Goal: Task Accomplishment & Management: Manage account settings

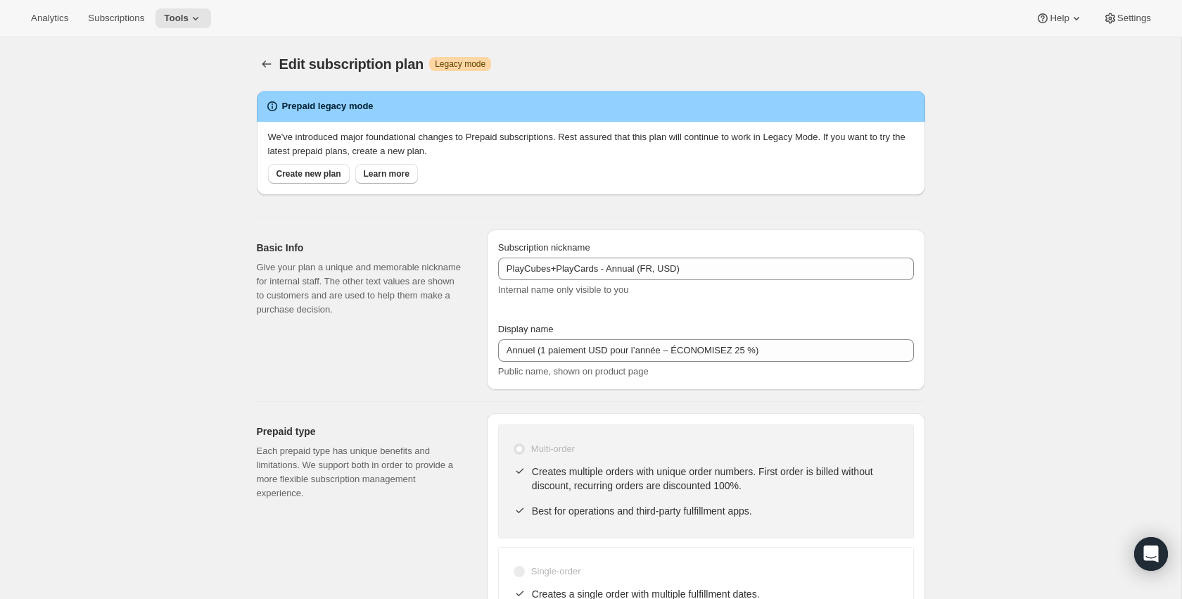
select select "MONTH"
select select "ENABLED"
click at [265, 65] on icon "Subscription plans" at bounding box center [267, 64] width 14 height 14
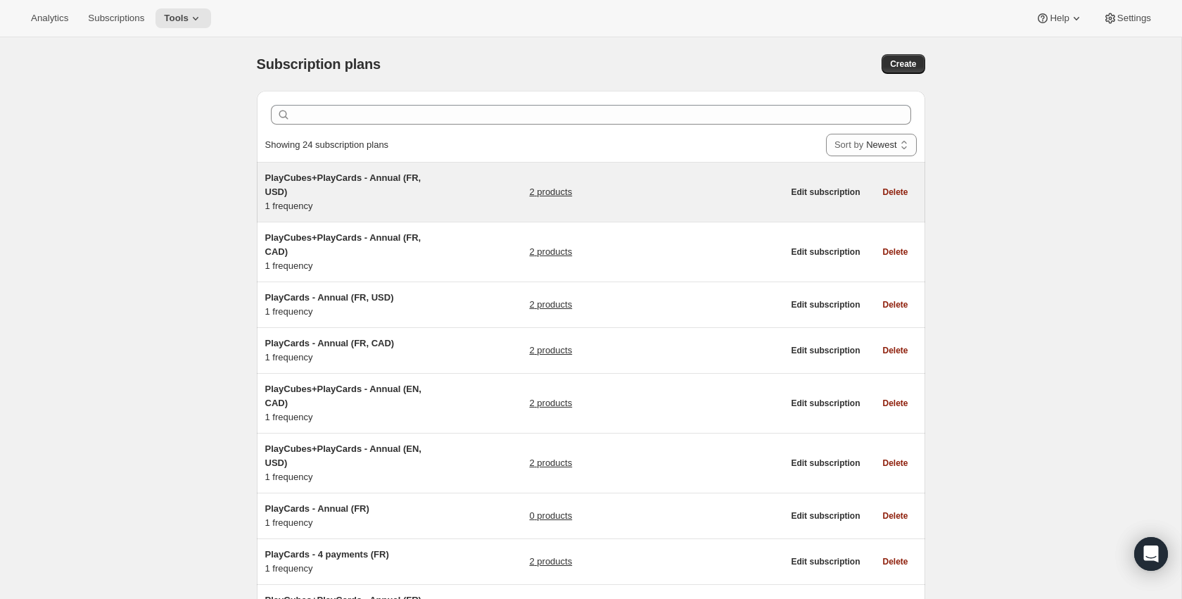
click at [314, 179] on span "PlayCubes+PlayCards - Annual (FR, USD)" at bounding box center [343, 184] width 156 height 25
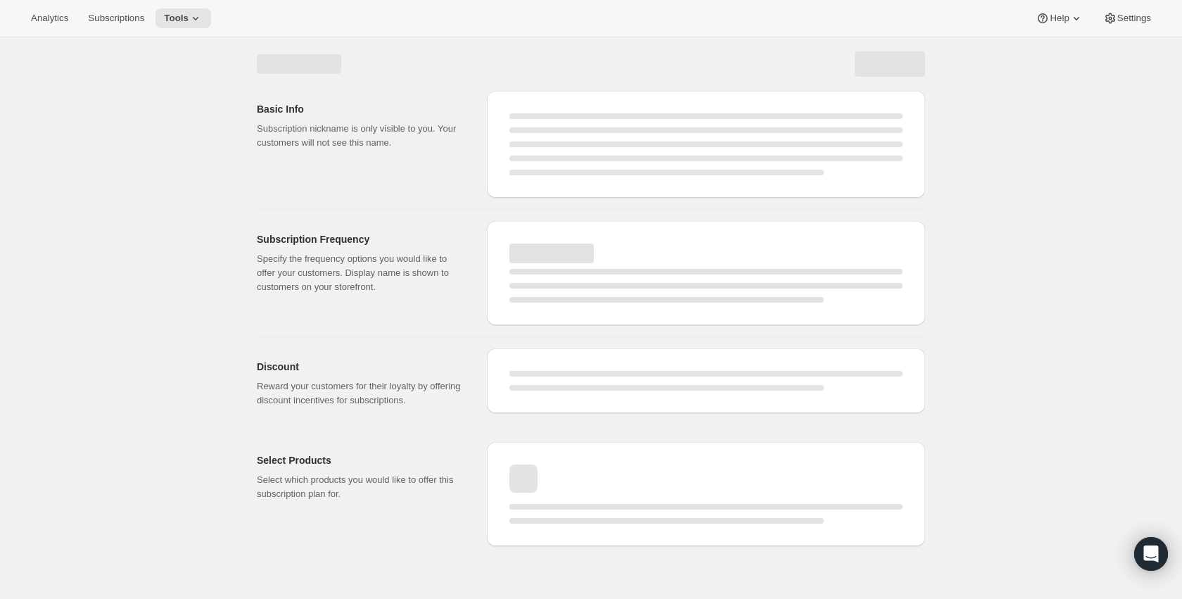
select select "WEEK"
select select "MONTH"
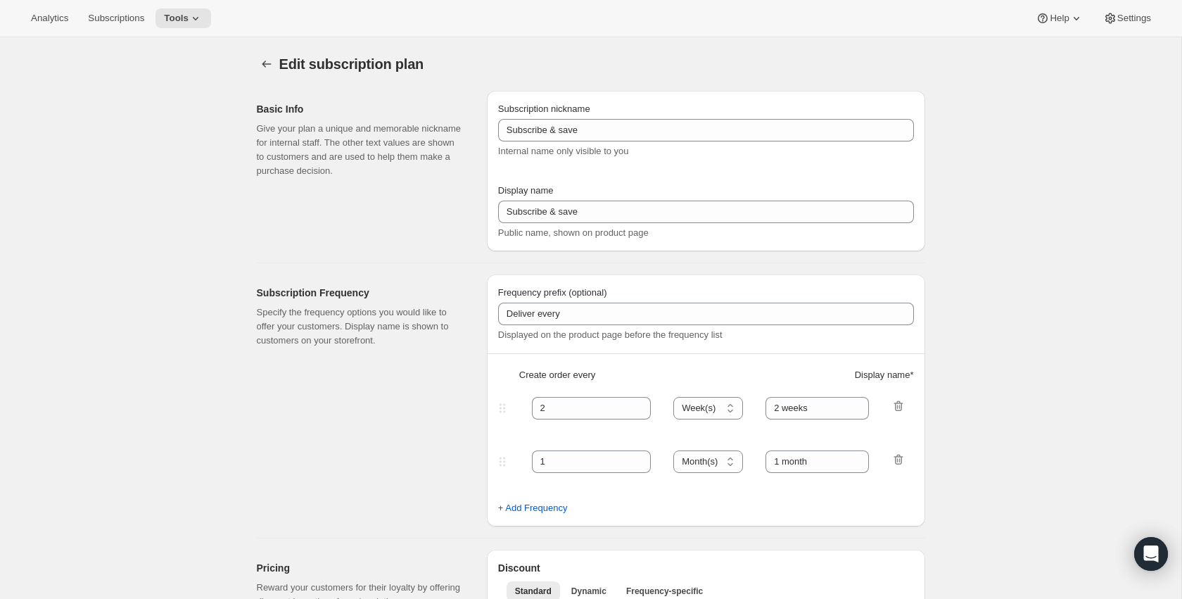
type input "PlayCubes+PlayCards - Annual (FR, USD)"
type input "Annuel (1 paiement USD pour l’année – ÉCONOMISEZ 25 %)"
select select "ENABLED"
select select "MONTH"
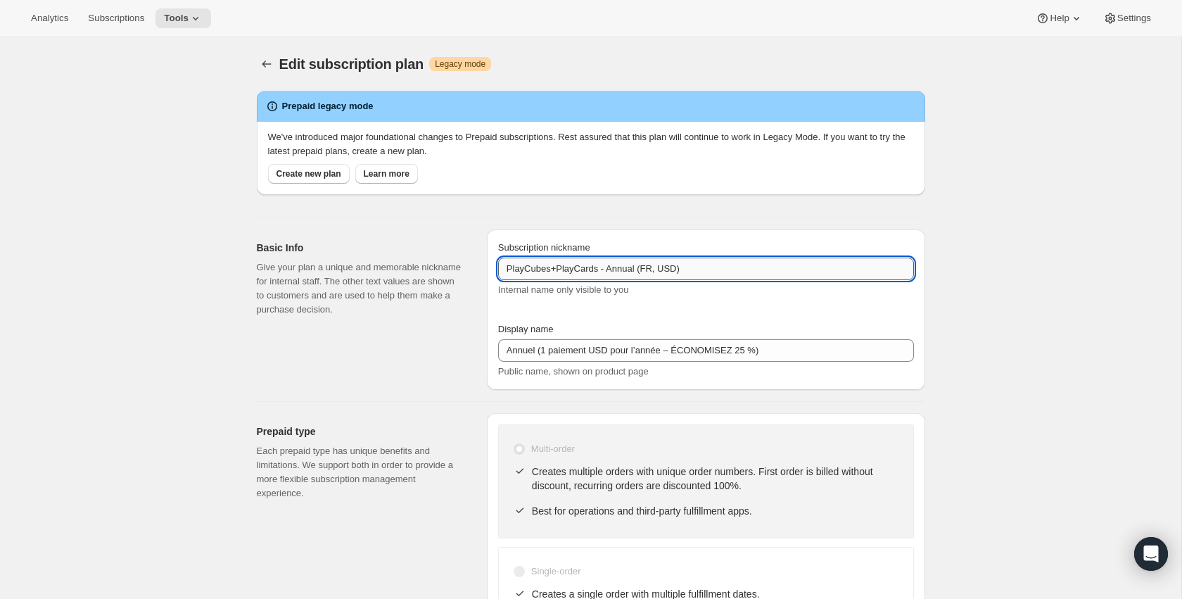
click at [695, 260] on input "PlayCubes+PlayCards - Annual (FR, USD)" at bounding box center [706, 269] width 416 height 23
click at [263, 66] on icon "Subscription plans" at bounding box center [267, 64] width 14 height 14
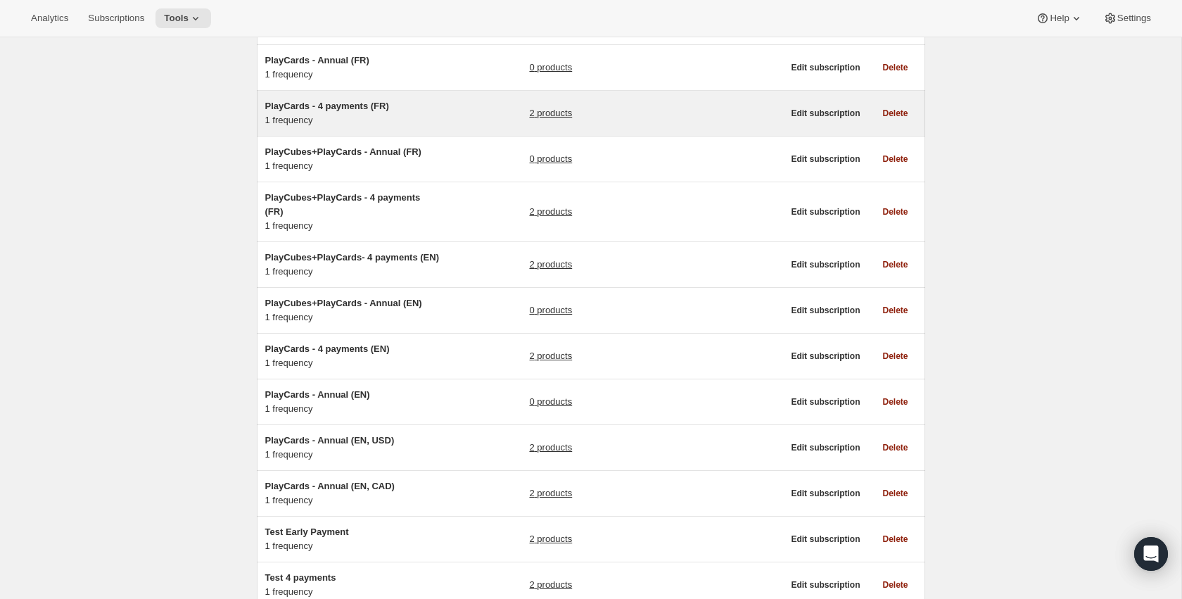
scroll to position [450, 0]
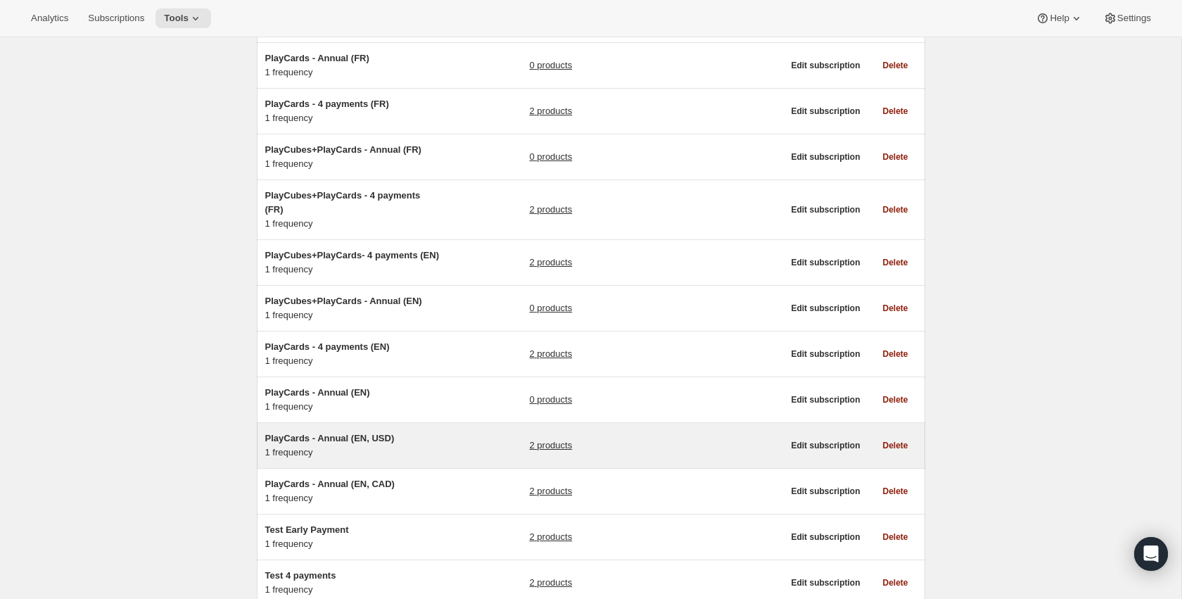
click at [317, 443] on span "PlayCards - Annual (EN, USD)" at bounding box center [329, 438] width 129 height 11
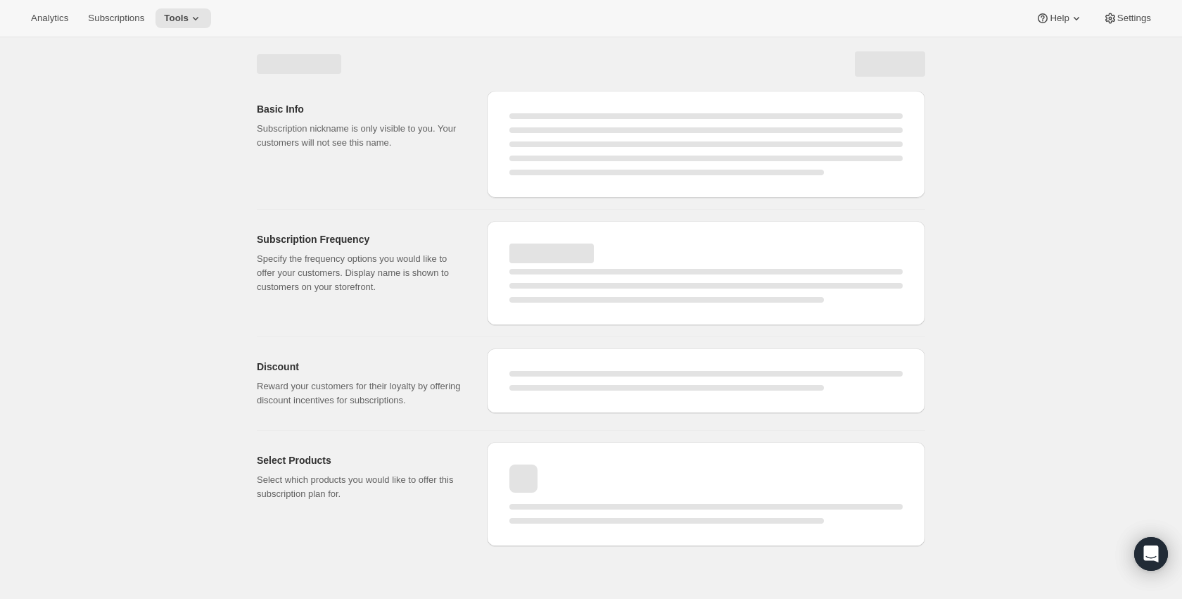
select select "WEEK"
select select "MONTH"
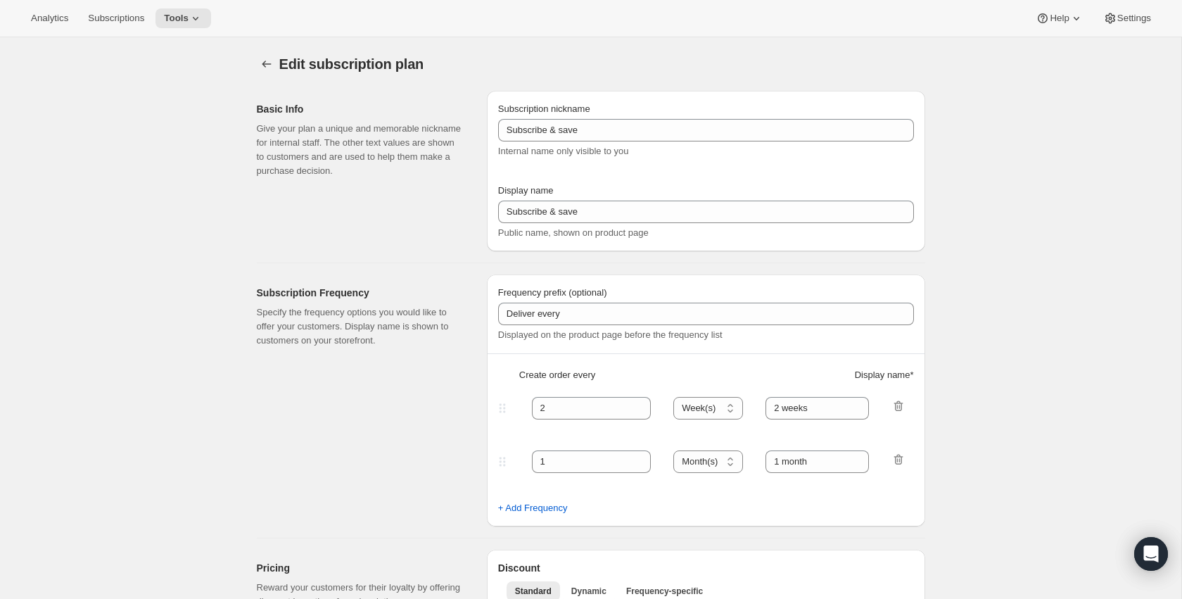
type input "PlayCards - Annual (EN, USD)"
type input "Annual (1 Payment in USD for the Year - SAVE 25%)"
select select "ENABLED"
select select "MONTH"
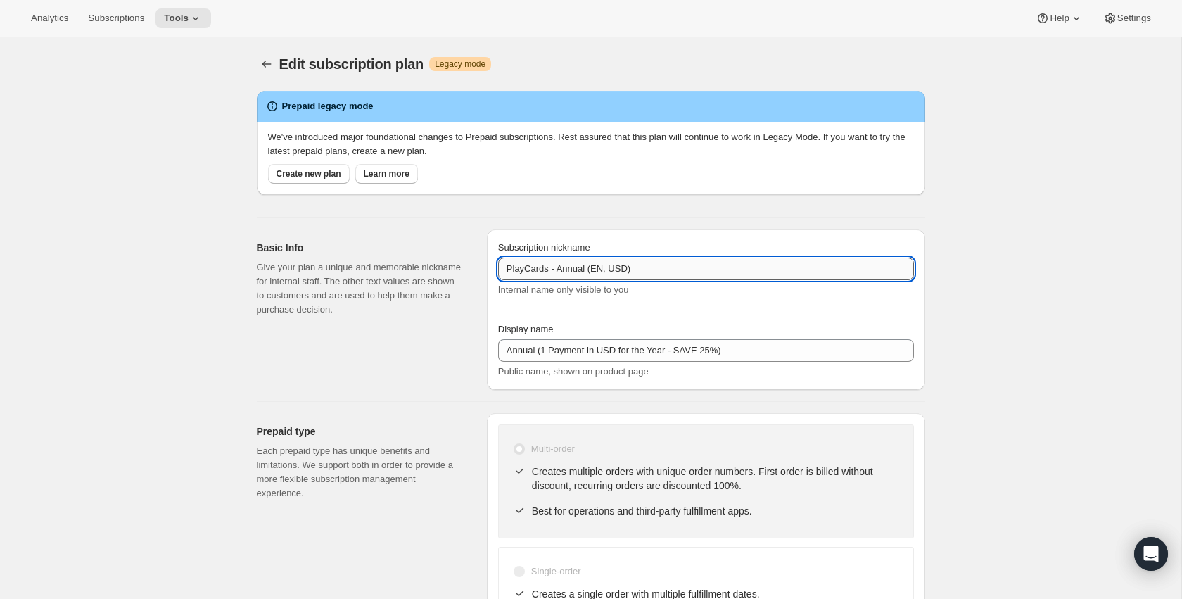
click at [650, 271] on input "PlayCards - Annual (EN, USD)" at bounding box center [706, 269] width 416 height 23
click at [267, 61] on icon "Subscription plans" at bounding box center [267, 64] width 14 height 14
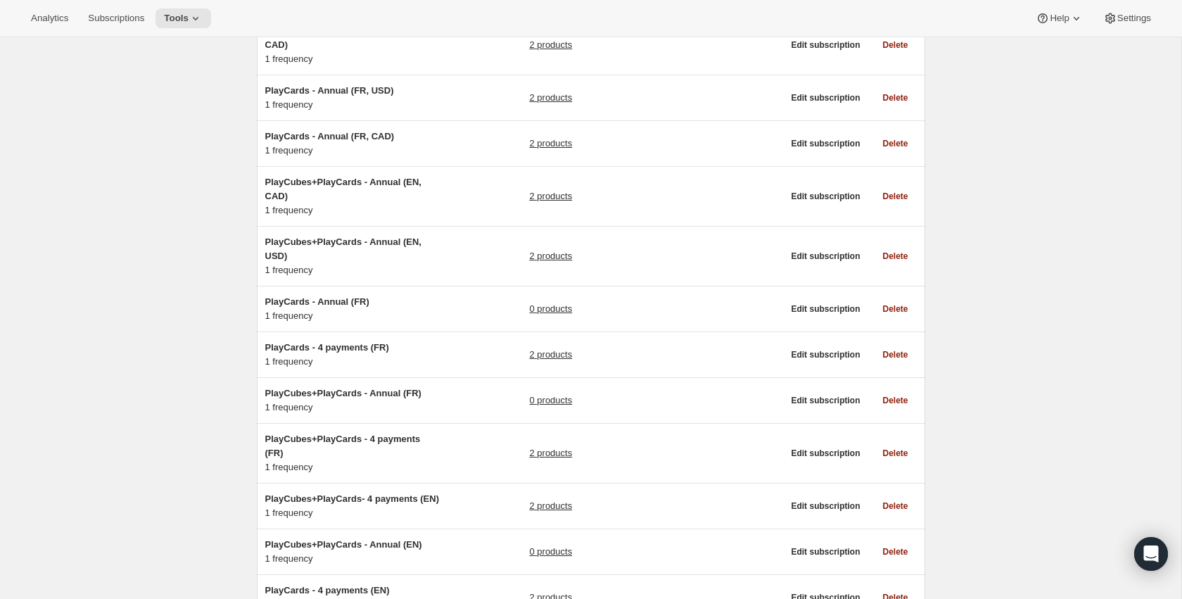
scroll to position [208, 0]
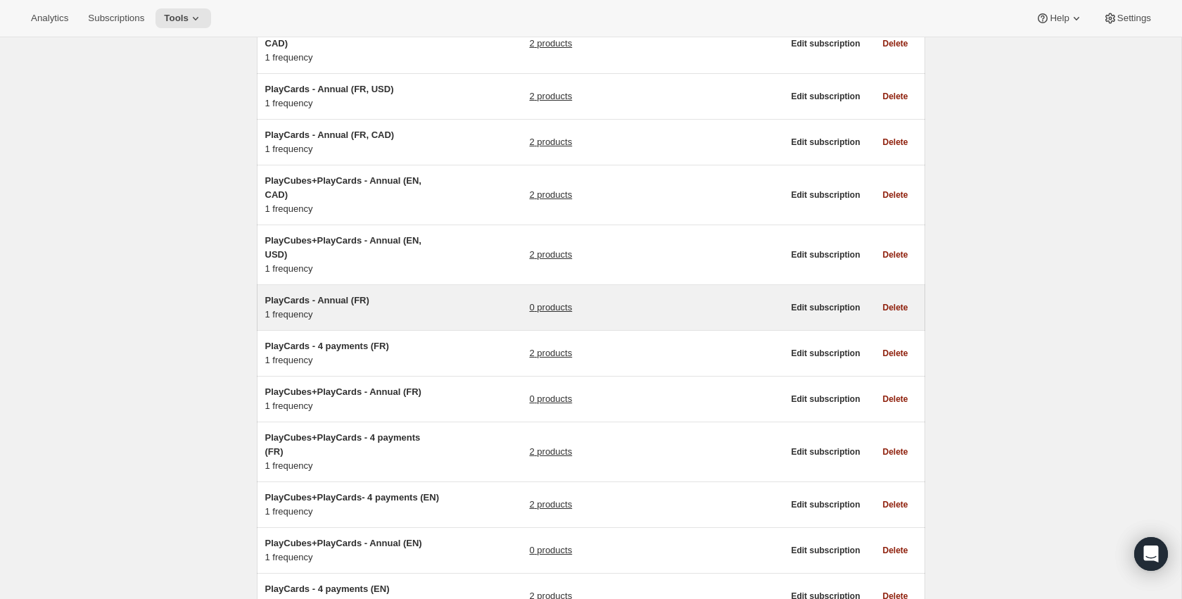
click at [336, 306] on h5 "PlayCards - Annual (FR)" at bounding box center [353, 300] width 176 height 14
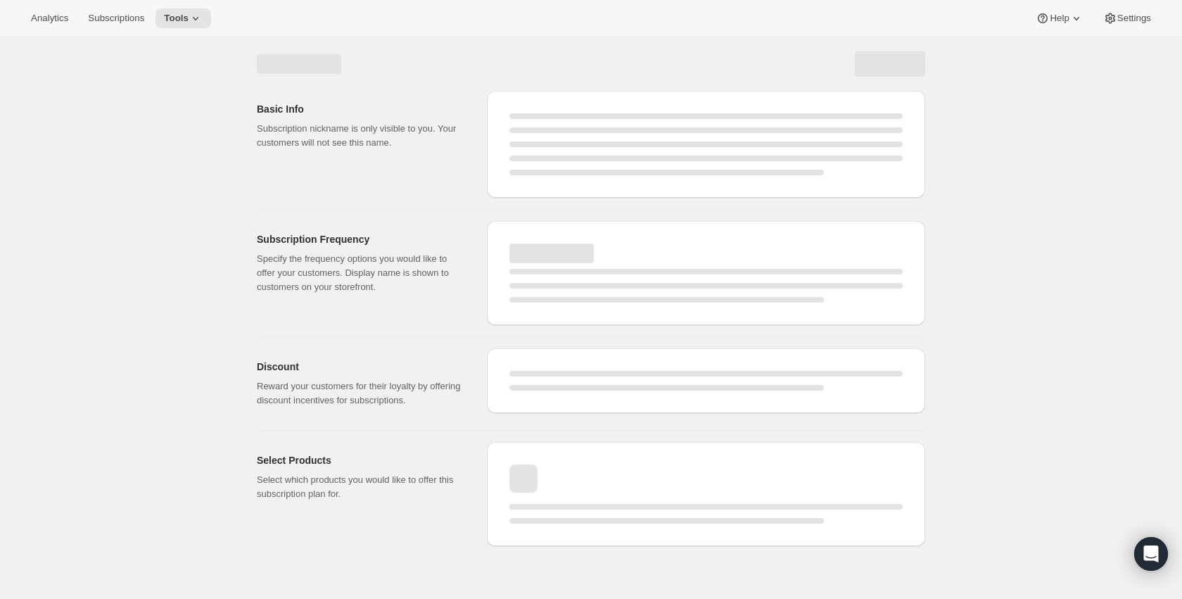
select select "WEEK"
select select "MONTH"
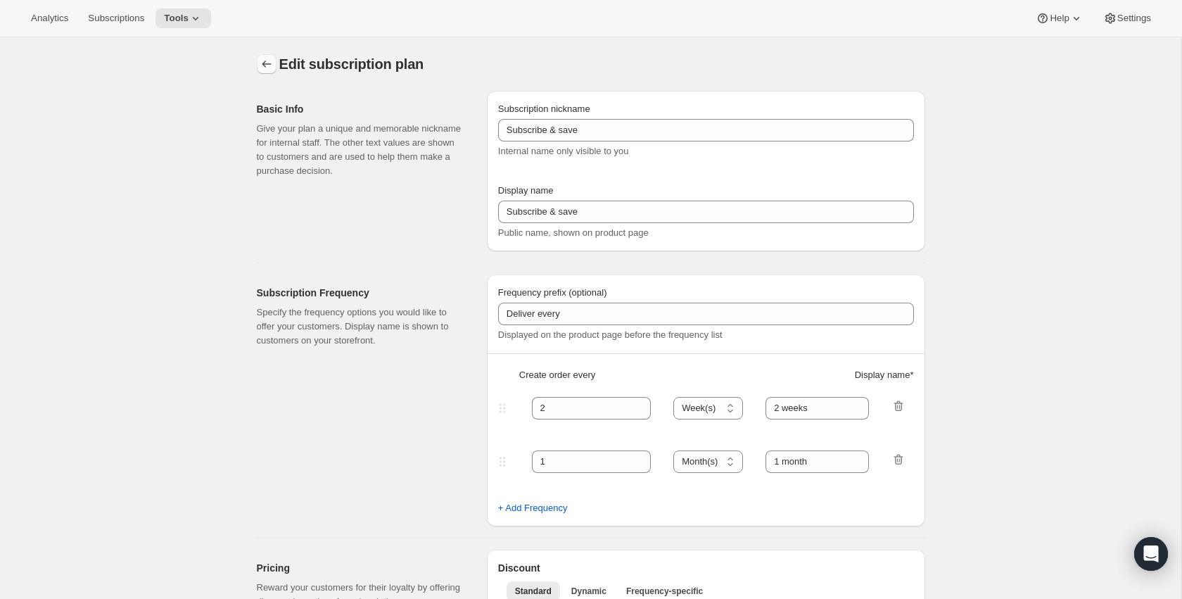
type input "PlayCards - Annual (FR)"
type input "Annuel (1 paiement pour l’année – ÉCONOMISEZ 25 %)"
select select "ENABLED"
select select "MONTH"
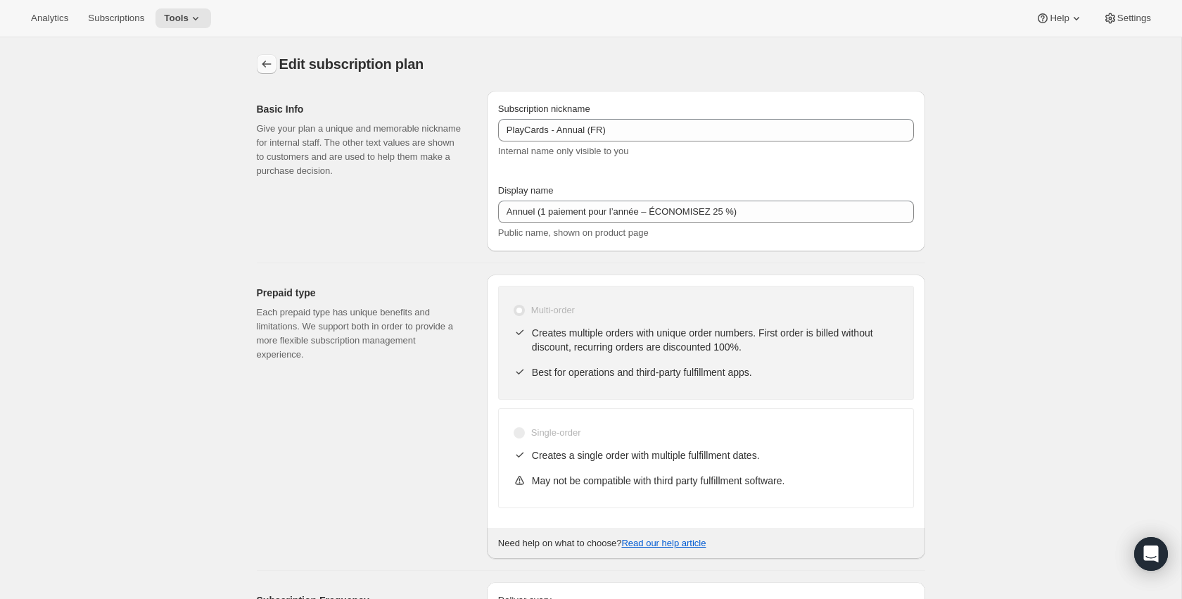
click at [265, 61] on icon "Subscription plans" at bounding box center [267, 64] width 14 height 14
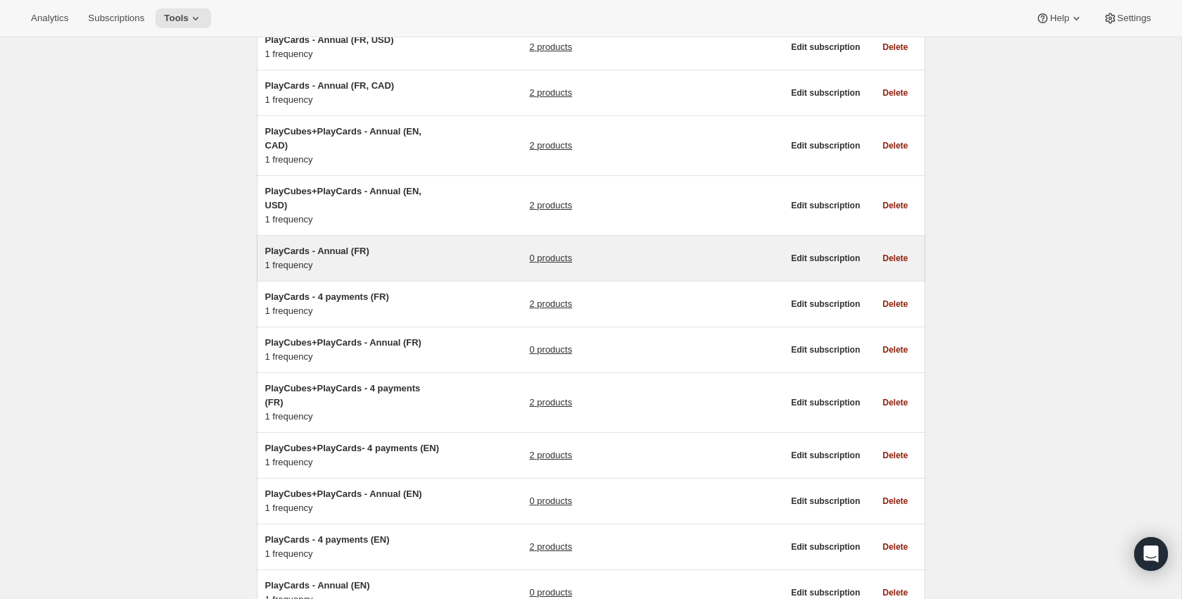
scroll to position [259, 0]
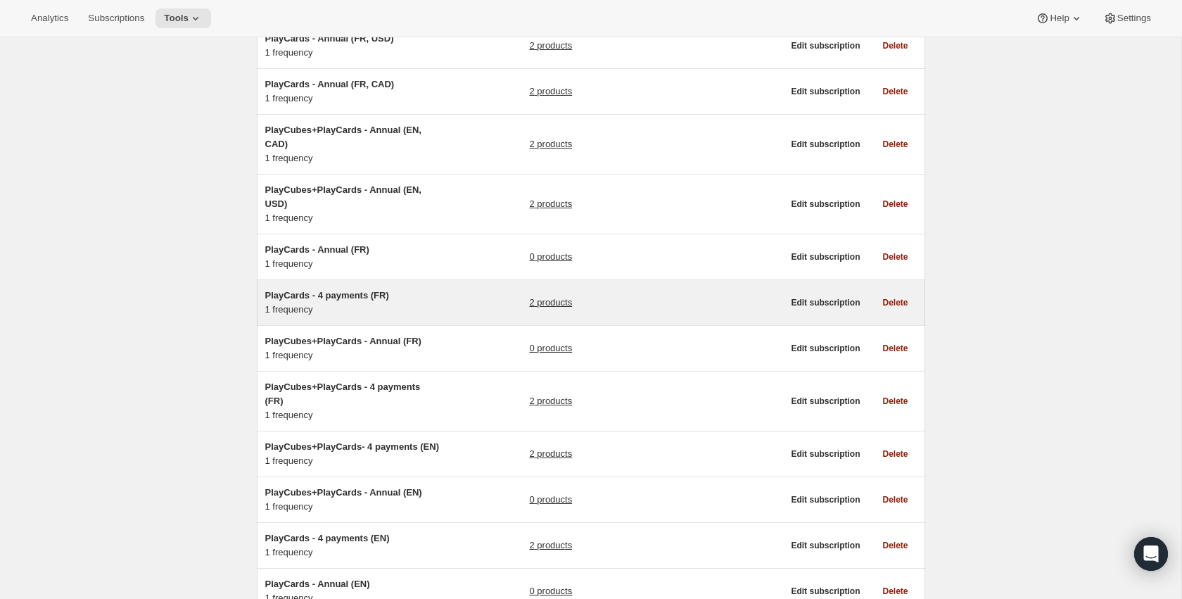
click at [345, 293] on span "PlayCards - 4 payments (FR)" at bounding box center [327, 295] width 124 height 11
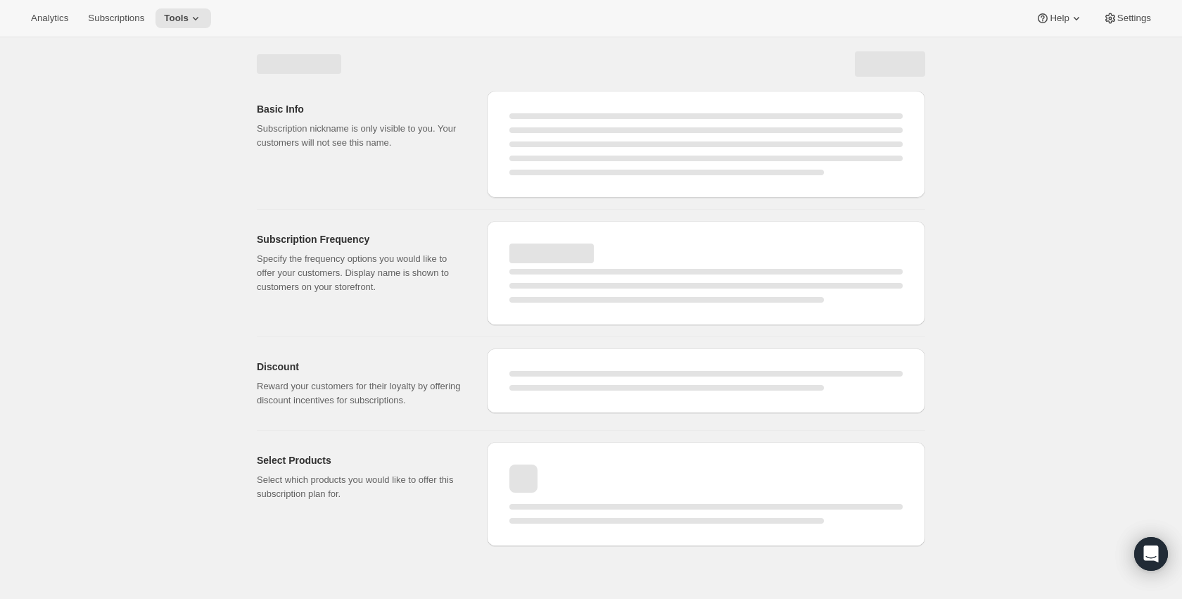
select select "WEEK"
select select "MONTH"
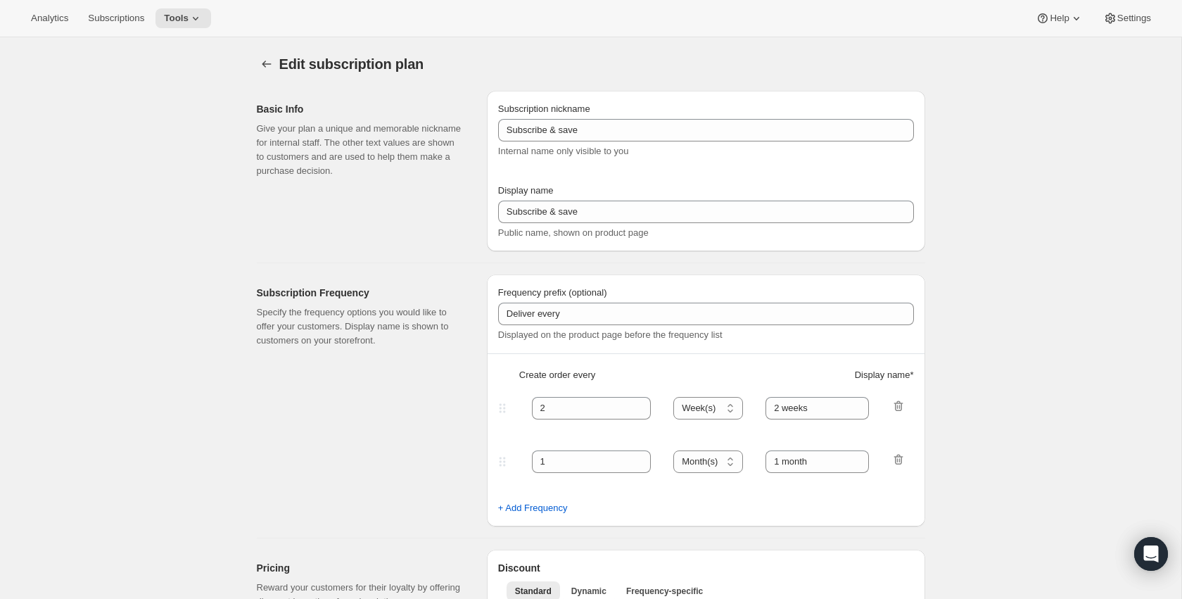
type input "PlayCards - 4 payments (FR)"
type input "Tous les 3 mois (trimestriel)"
type input "3"
type input "✔️ 3 nouvelles PlayCards tous les 3 mois. </br>✔️ 10% sur tous vos achats addit…"
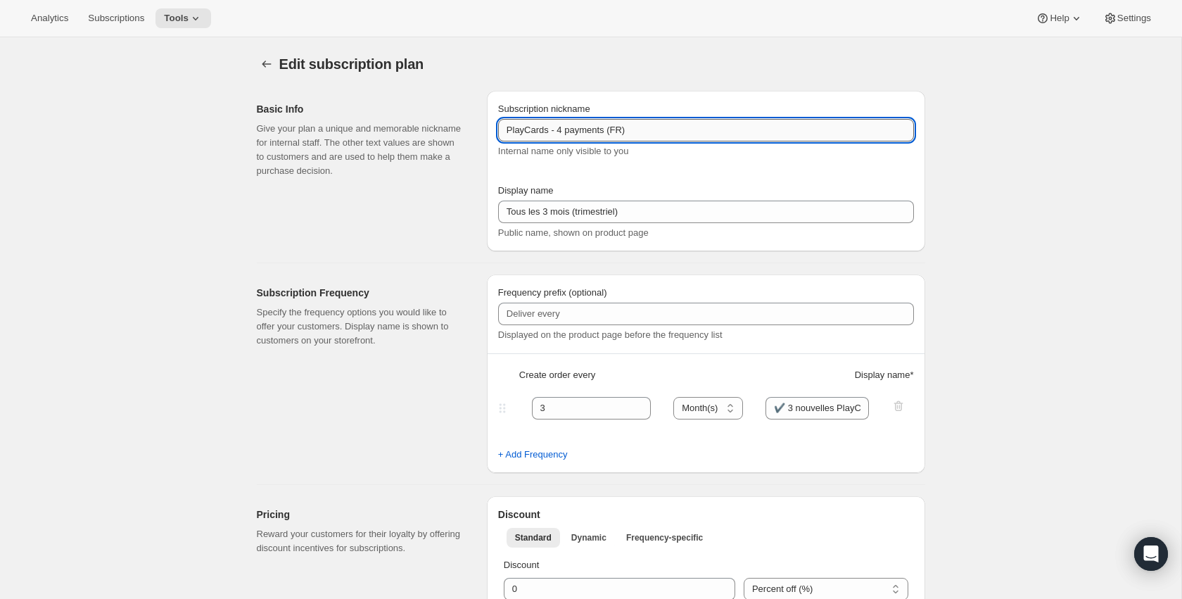
click at [634, 129] on input "PlayCards - 4 payments (FR)" at bounding box center [706, 130] width 416 height 23
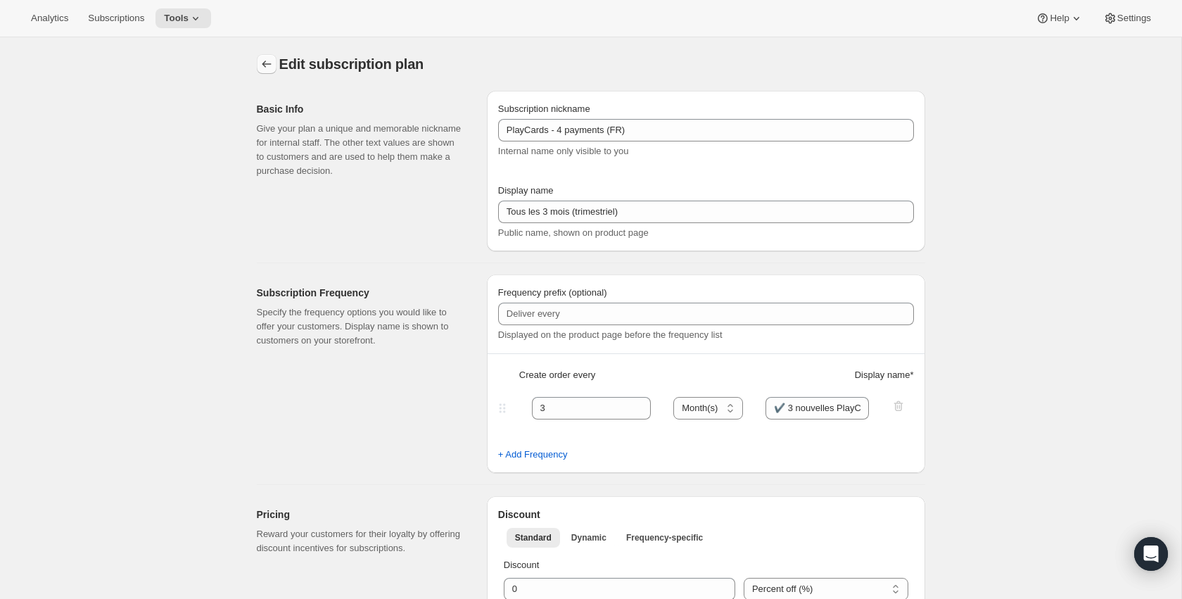
click at [260, 58] on icon "Subscription plans" at bounding box center [267, 64] width 14 height 14
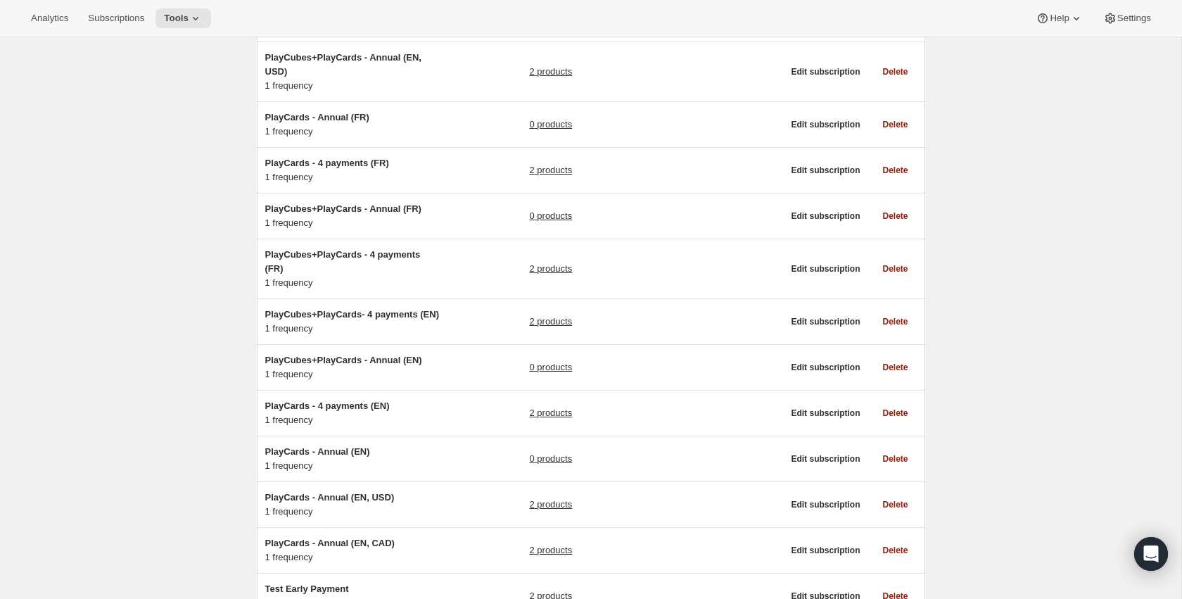
scroll to position [393, 0]
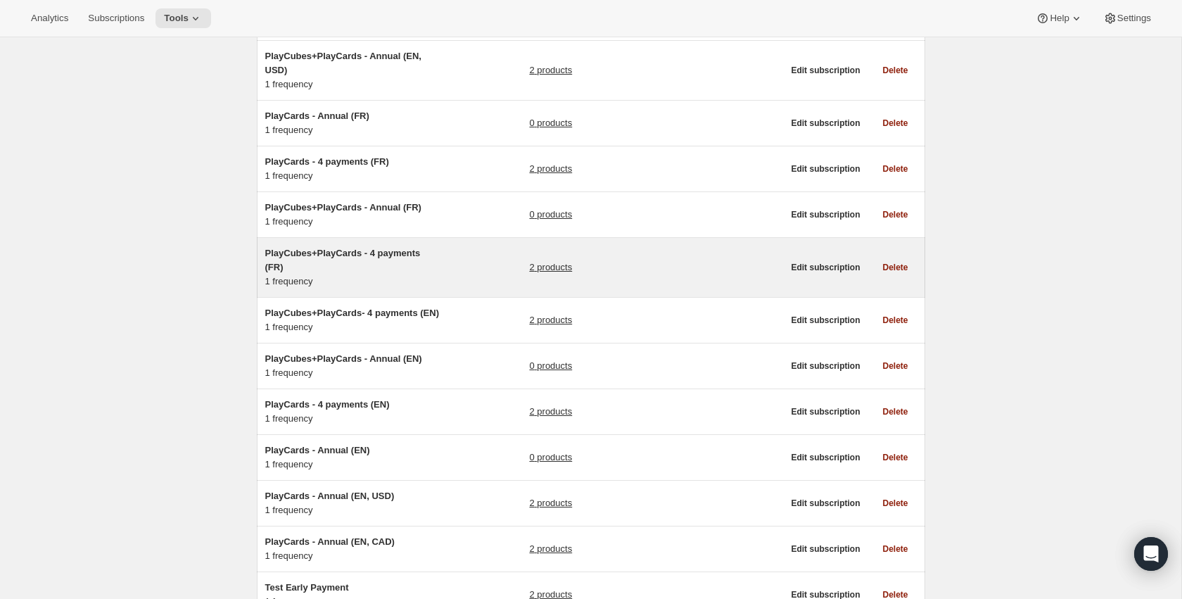
click at [369, 253] on span "PlayCubes+PlayCards - 4 payments (FR)" at bounding box center [343, 260] width 156 height 25
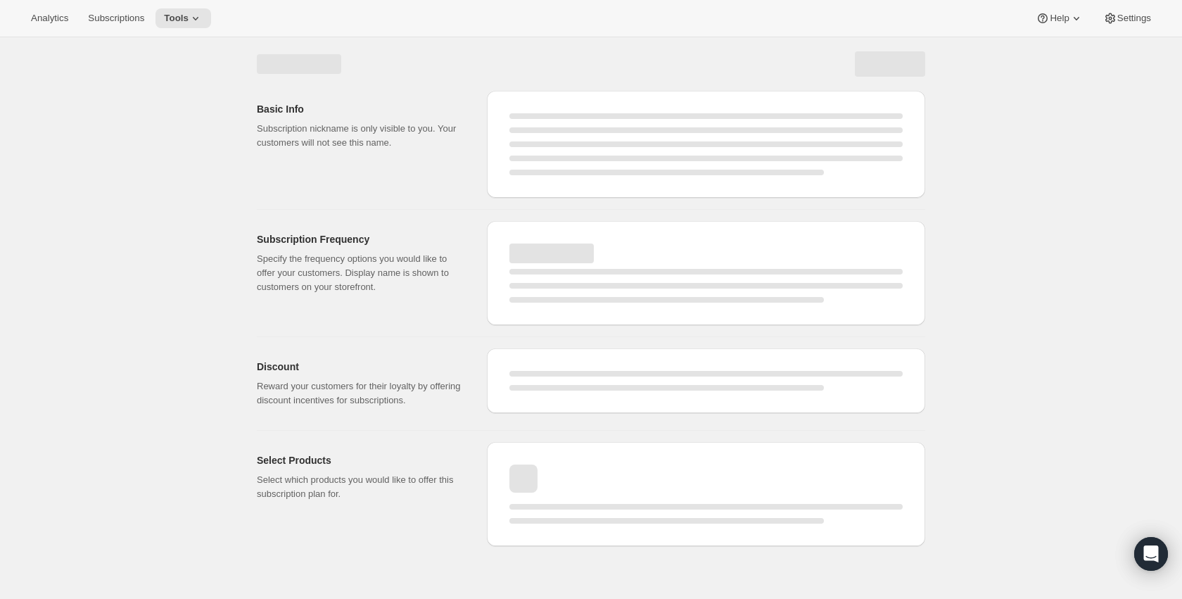
select select "WEEK"
select select "MONTH"
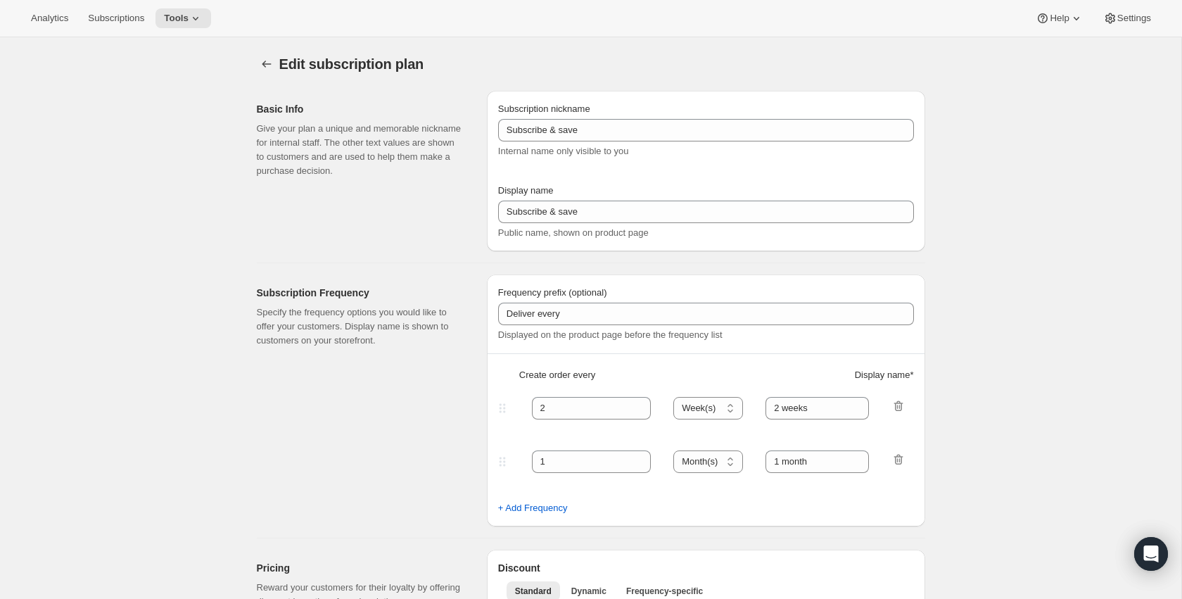
type input "PlayCubes+PlayCards - 4 payments (FR)"
type input "Tous les 3 mois (trimestriel)"
type input "✔️ PlayCubes inclus dans la première livraison."
type input "3"
type input "✔️ 3 nouvelles PlayCards tous les 3 mois."
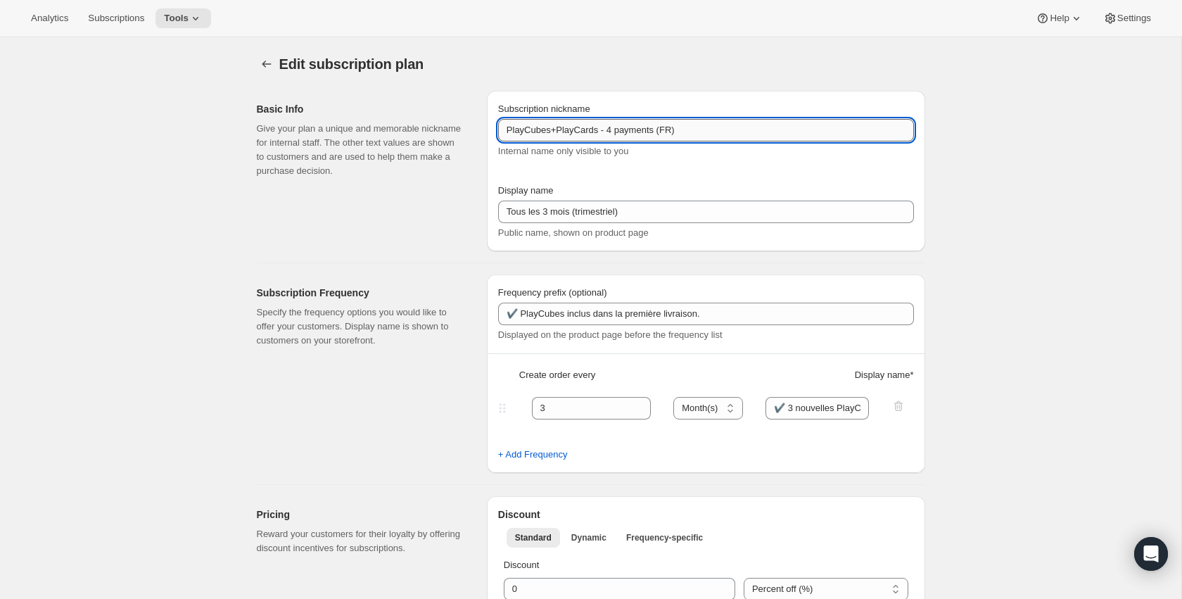
click at [652, 130] on input "PlayCubes+PlayCards - 4 payments (FR)" at bounding box center [706, 130] width 416 height 23
click at [267, 57] on icon "Subscription plans" at bounding box center [267, 64] width 14 height 14
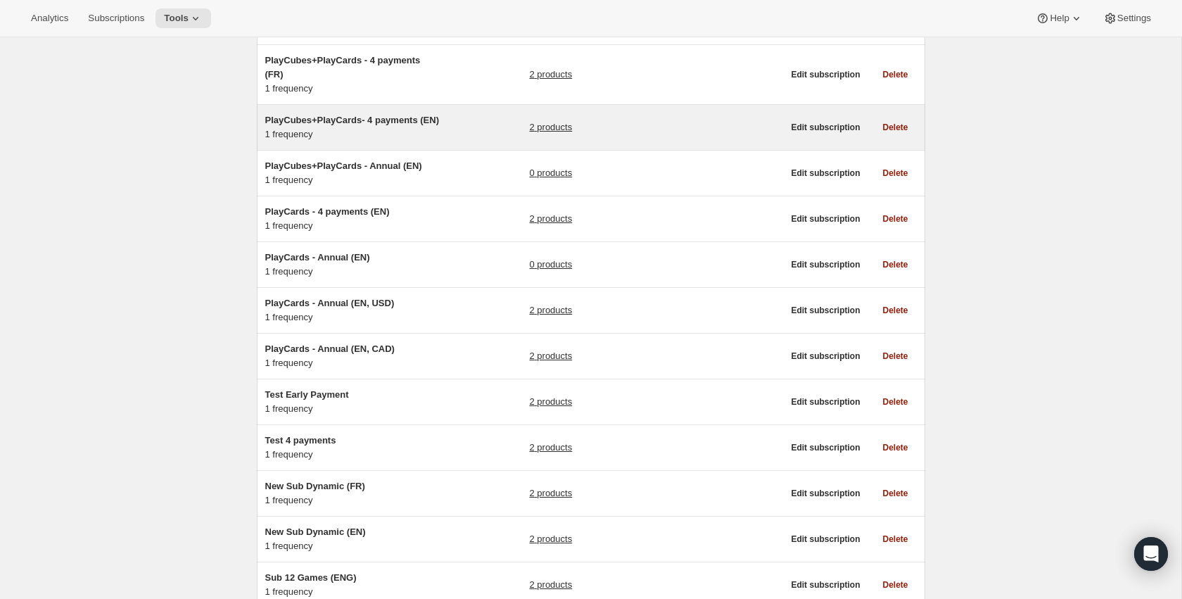
scroll to position [655, 0]
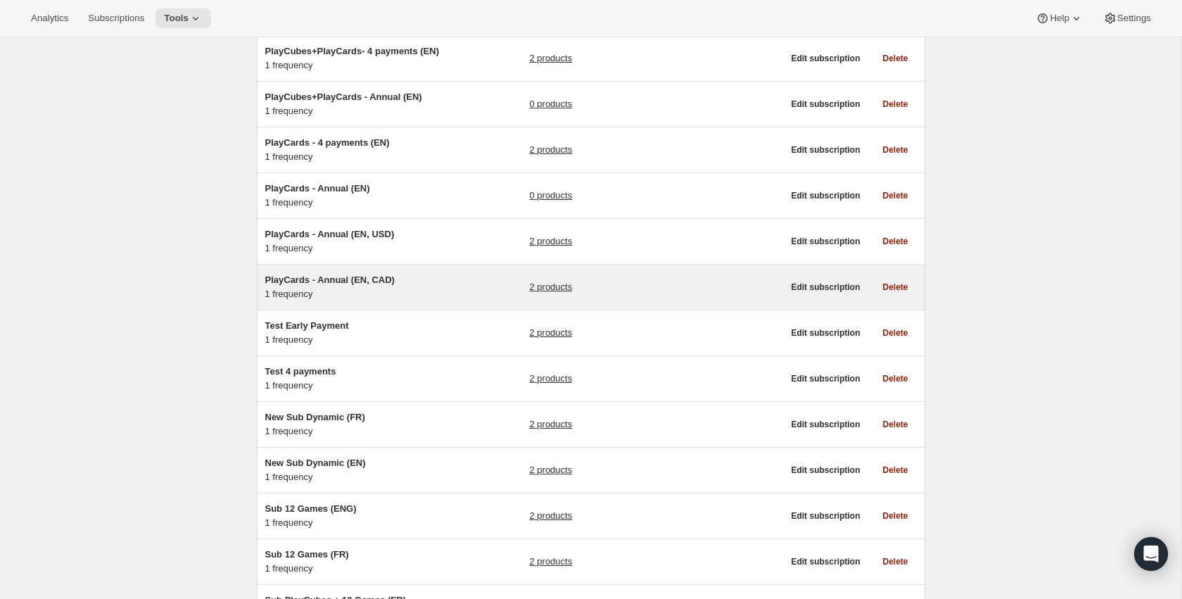
drag, startPoint x: 224, startPoint y: 304, endPoint x: 391, endPoint y: 284, distance: 168.7
click at [391, 284] on div "Subscription plans. This page is ready Subscription plans Create Clear Showing …" at bounding box center [591, 77] width 1182 height 1389
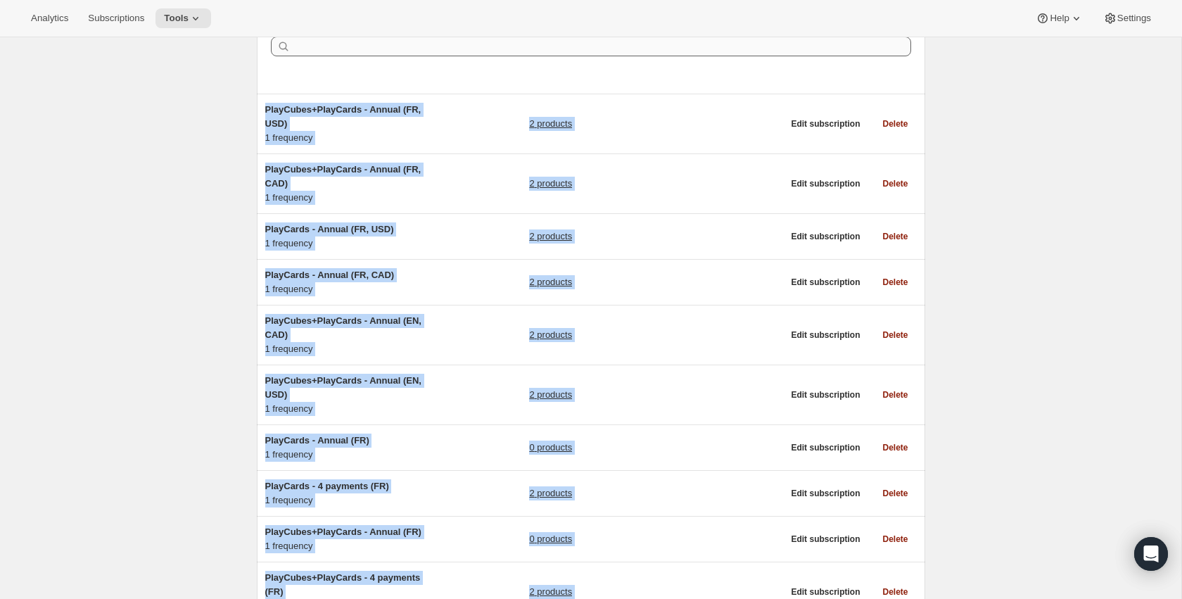
scroll to position [35, 0]
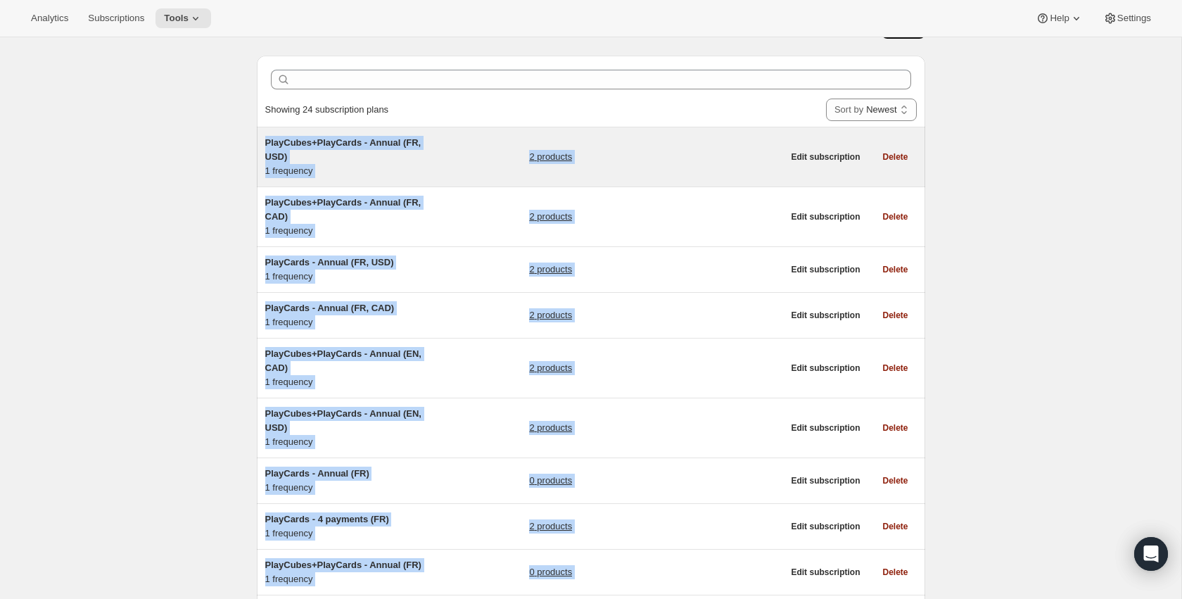
drag, startPoint x: 210, startPoint y: 325, endPoint x: 263, endPoint y: 144, distance: 188.9
copy ul "PlayCubes+PlayCards - Annual (FR, USD) 1 frequency 2 products Edit subscription…"
